Goal: Check status: Check status

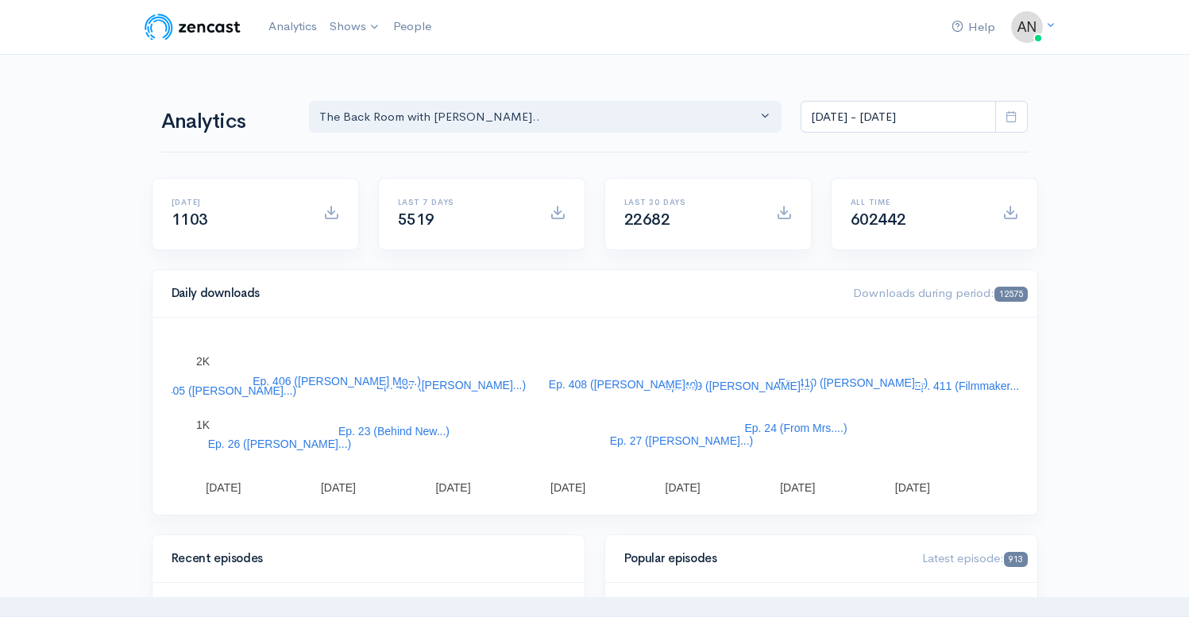
select select "10316"
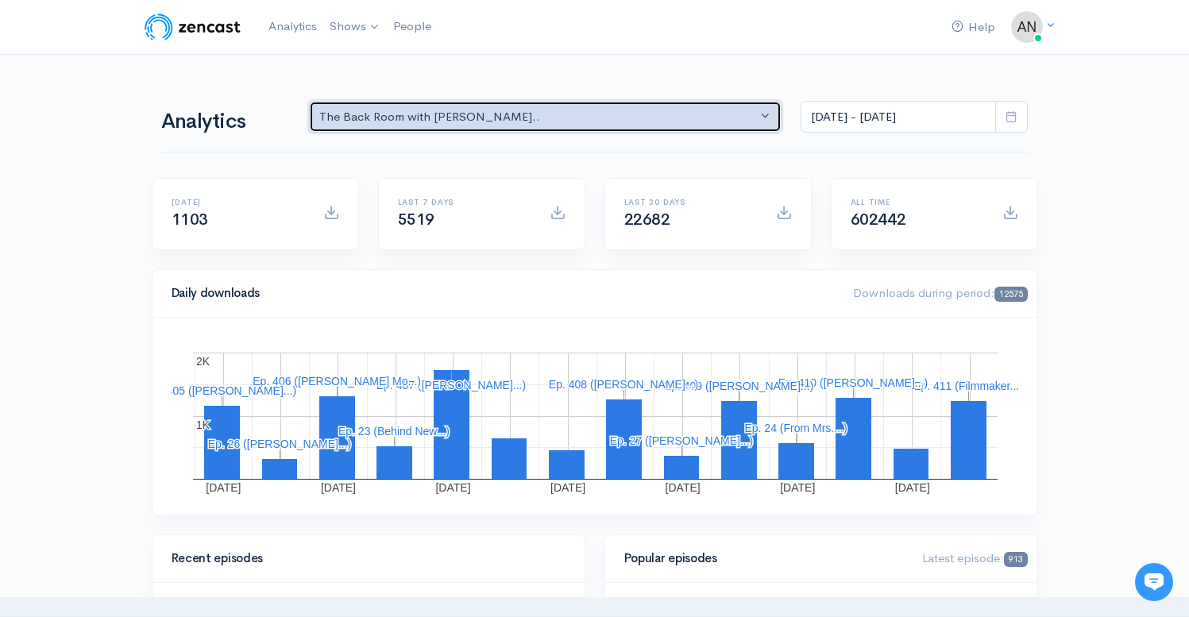
click at [588, 111] on div "The Back Room with [PERSON_NAME].." at bounding box center [538, 117] width 438 height 18
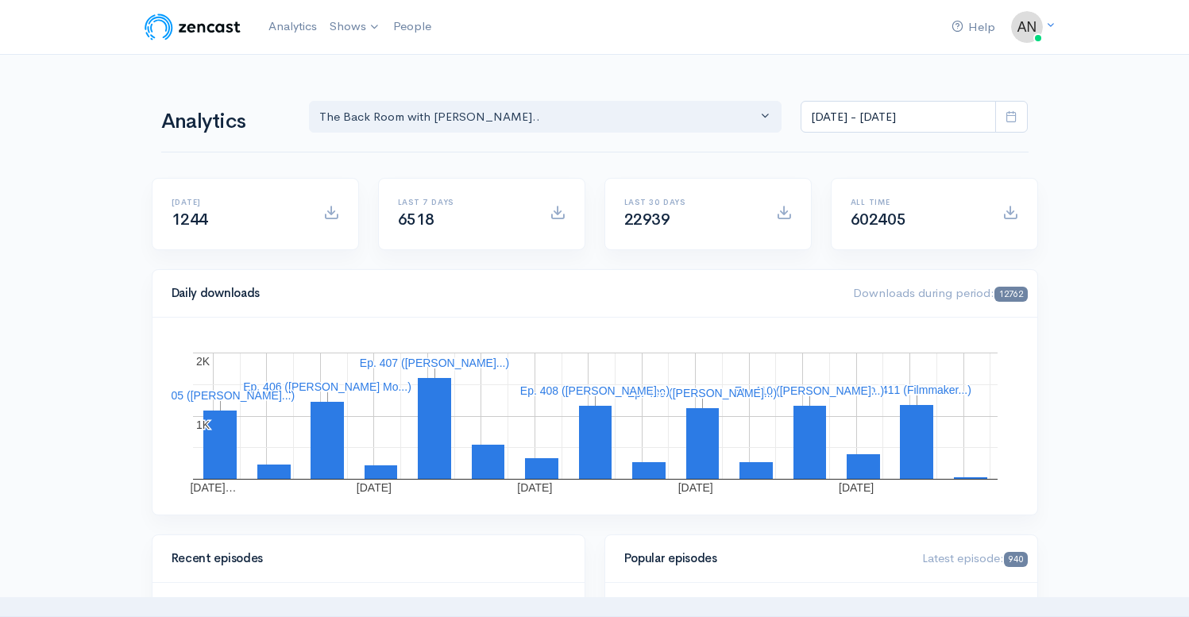
select select "10316"
click at [841, 124] on input "[DATE] - [DATE]" at bounding box center [898, 117] width 195 height 33
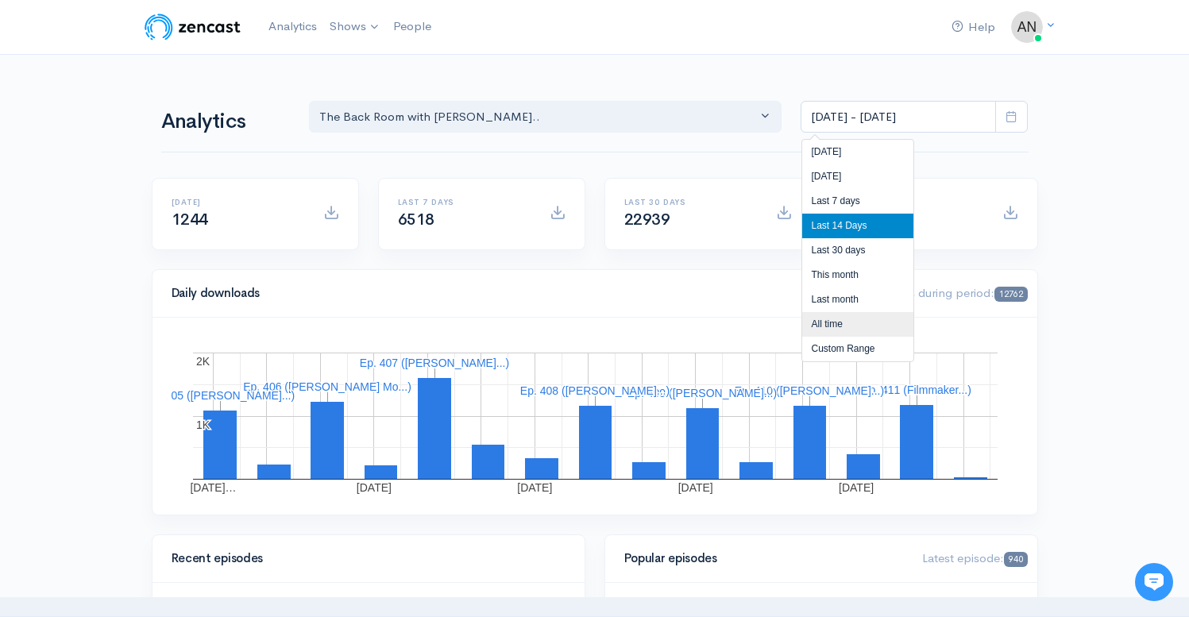
click at [831, 323] on li "All time" at bounding box center [857, 324] width 111 height 25
type input "[DATE] - [DATE]"
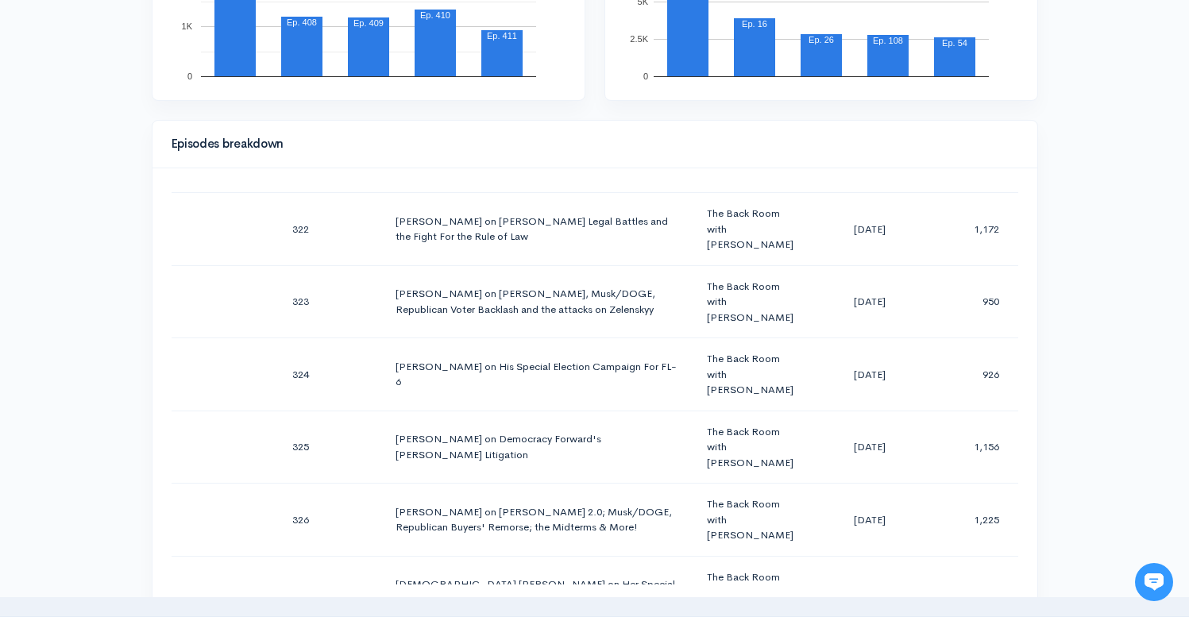
scroll to position [1794, 0]
